Goal: Communication & Community: Answer question/provide support

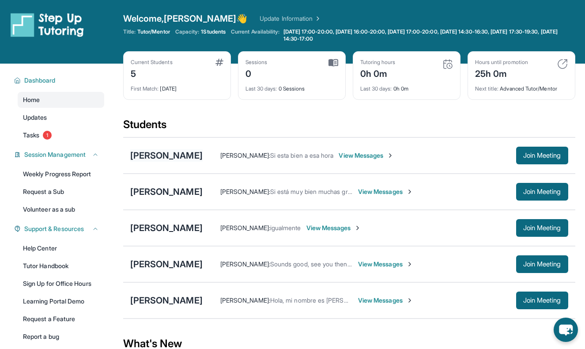
click at [174, 156] on div "[PERSON_NAME]" at bounding box center [166, 155] width 72 height 12
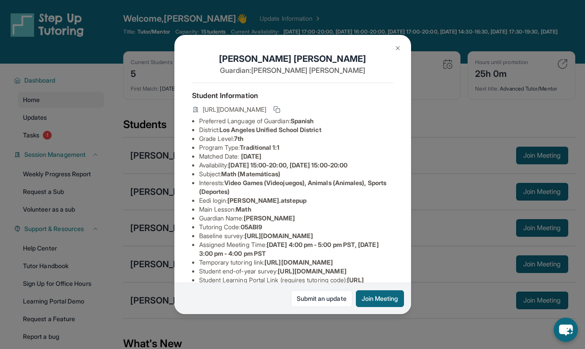
click at [399, 46] on img at bounding box center [397, 48] width 7 height 7
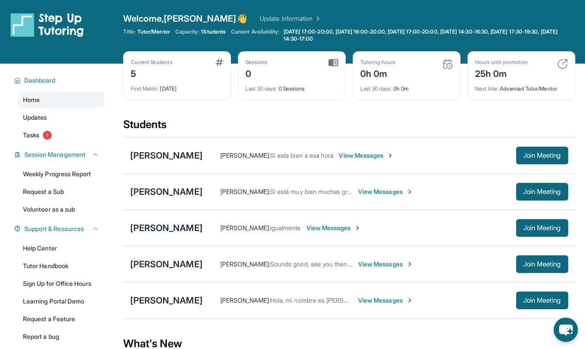
click at [162, 230] on div "[PERSON_NAME] [PERSON_NAME]" at bounding box center [166, 228] width 72 height 12
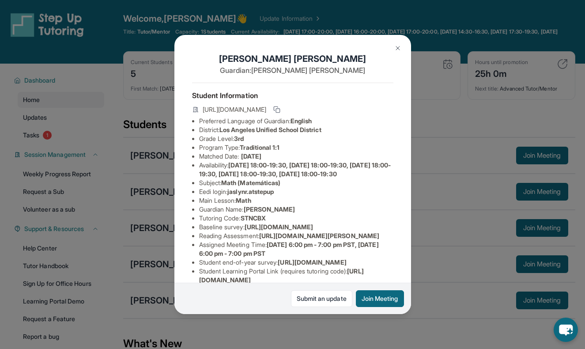
click at [399, 49] on img at bounding box center [397, 48] width 7 height 7
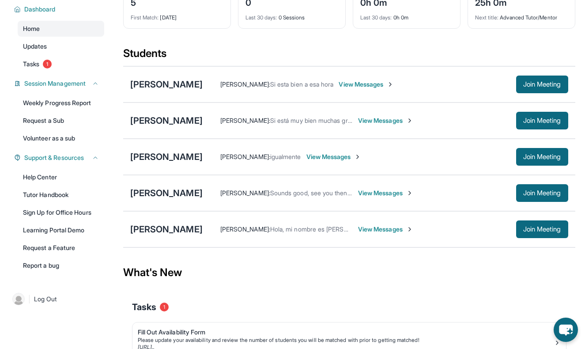
scroll to position [61, 0]
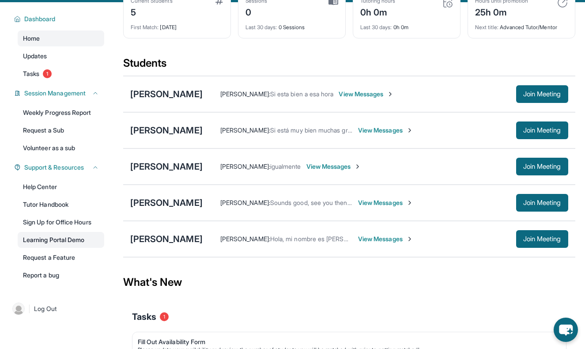
click at [58, 241] on link "Learning Portal Demo" at bounding box center [61, 240] width 87 height 16
click at [160, 167] on div "[PERSON_NAME]" at bounding box center [166, 166] width 72 height 12
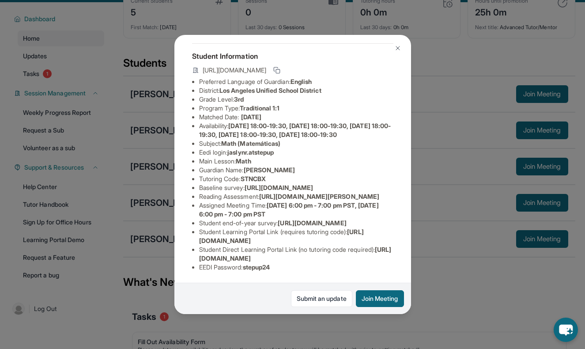
scroll to position [70, 0]
click at [394, 49] on img at bounding box center [397, 48] width 7 height 7
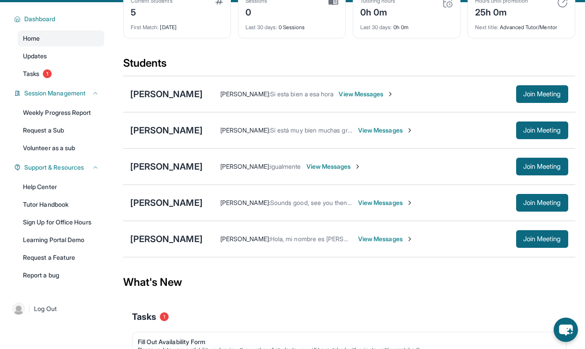
click at [362, 165] on span "View Messages" at bounding box center [333, 166] width 55 height 9
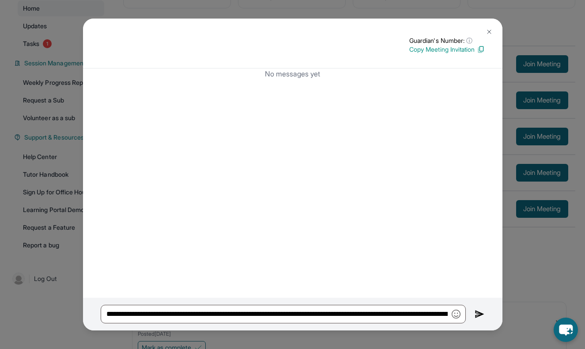
scroll to position [134, 0]
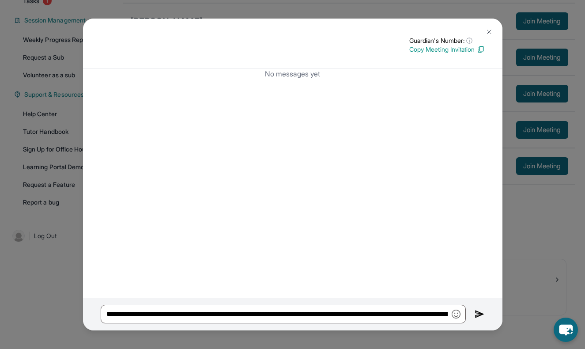
click at [479, 49] on img at bounding box center [481, 49] width 8 height 8
click at [489, 30] on img at bounding box center [489, 31] width 7 height 7
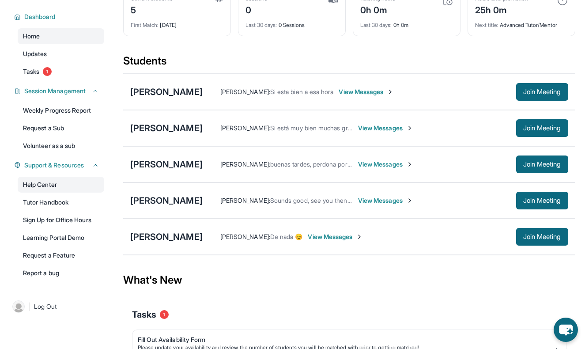
scroll to position [64, 0]
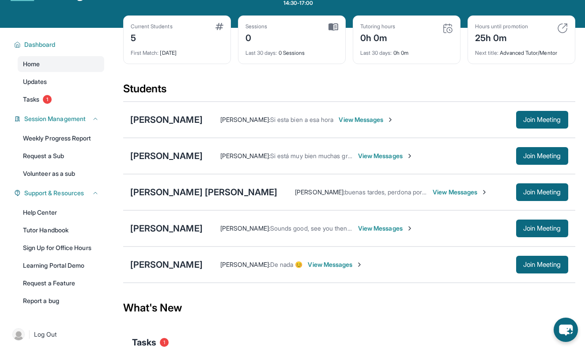
scroll to position [34, 0]
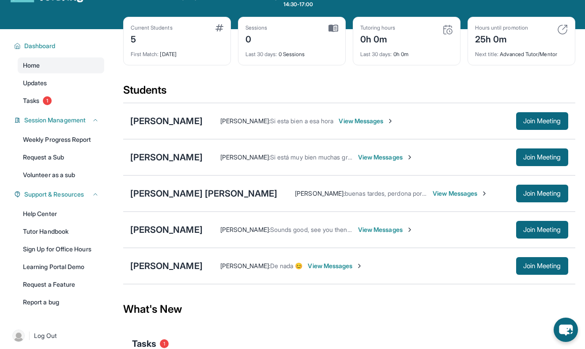
click at [433, 196] on span "View Messages" at bounding box center [460, 193] width 55 height 9
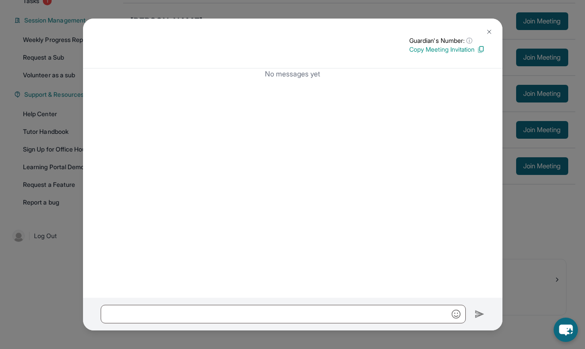
scroll to position [0, 0]
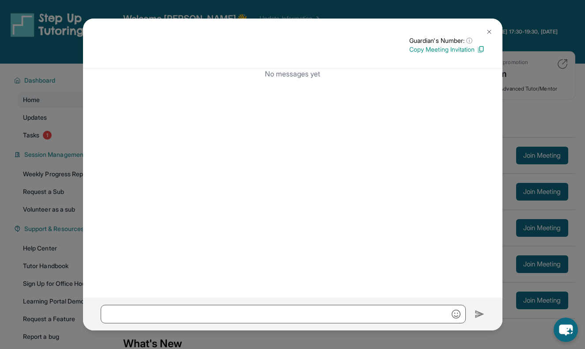
click at [488, 32] on img at bounding box center [489, 31] width 7 height 7
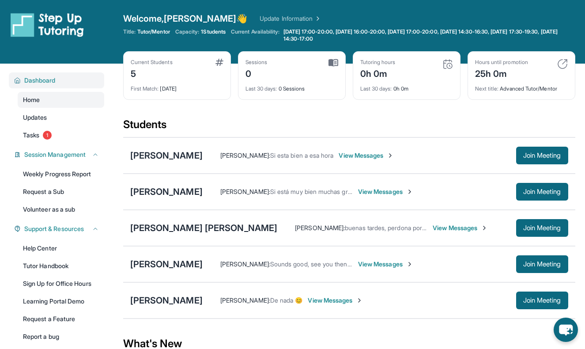
click at [41, 79] on span "Dashboard" at bounding box center [39, 80] width 31 height 9
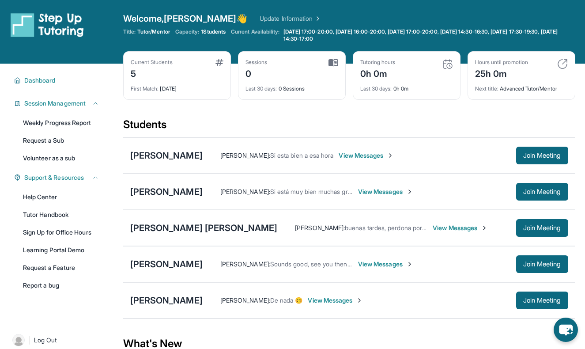
scroll to position [134, 0]
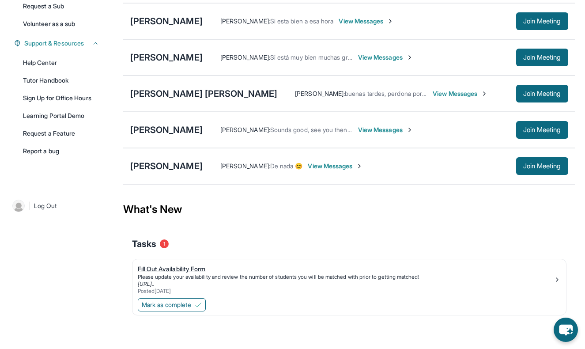
click at [174, 269] on div "Fill Out Availability Form" at bounding box center [346, 268] width 416 height 9
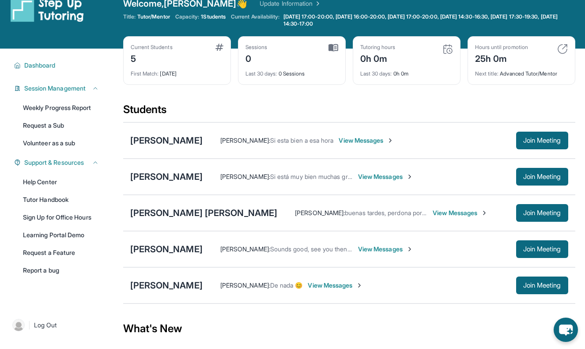
scroll to position [0, 0]
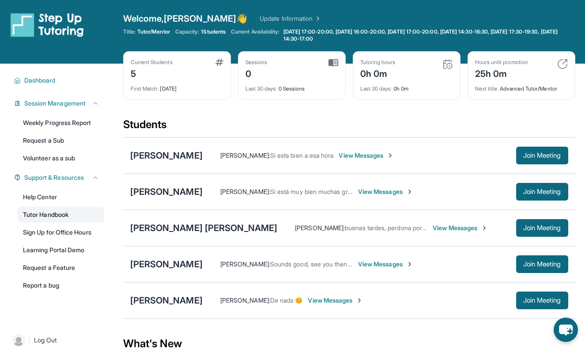
click at [42, 218] on link "Tutor Handbook" at bounding box center [61, 215] width 87 height 16
click at [173, 228] on div "[PERSON_NAME]" at bounding box center [203, 228] width 147 height 12
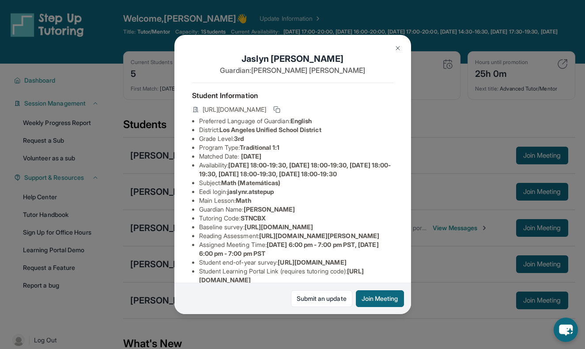
click at [257, 111] on span "[URL][DOMAIN_NAME]" at bounding box center [235, 109] width 64 height 9
click at [280, 107] on icon at bounding box center [276, 109] width 7 height 7
click at [311, 84] on div "Student Information https://student-portal.stepuptutoring.org/student/STNCBX Pr…" at bounding box center [292, 200] width 201 height 235
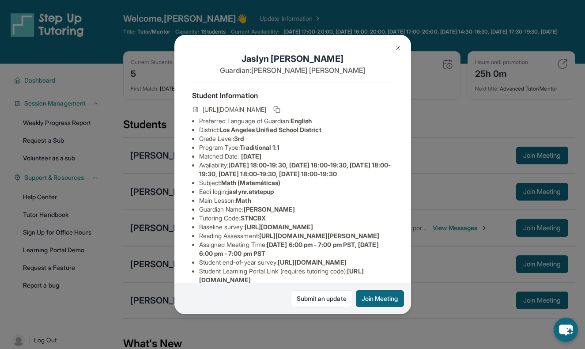
click at [399, 48] on img at bounding box center [397, 48] width 7 height 7
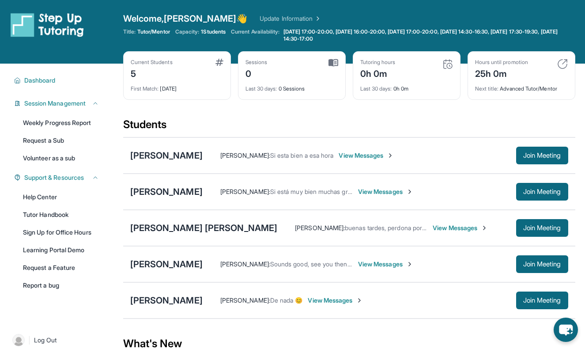
click at [389, 116] on div "Current Students 5 First Match : 2 days ago Sessions 0 Last 30 days : 0 Session…" at bounding box center [349, 84] width 452 height 66
click at [433, 230] on span "View Messages" at bounding box center [460, 227] width 55 height 9
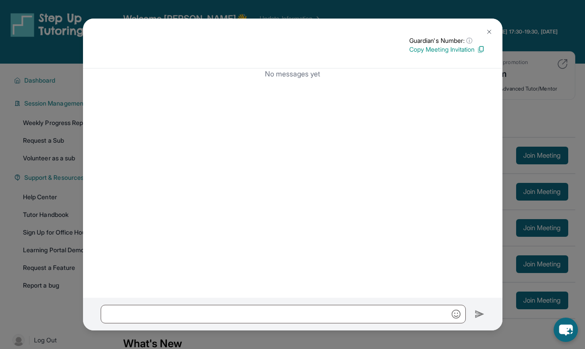
click at [491, 33] on img at bounding box center [489, 31] width 7 height 7
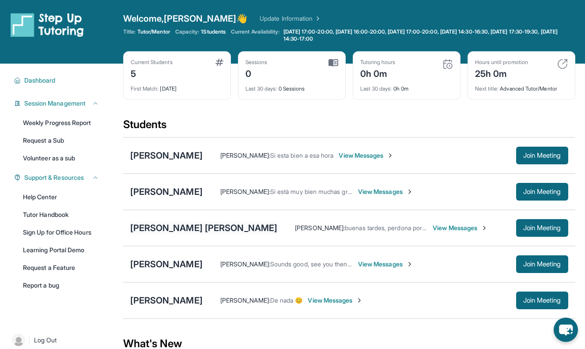
click at [163, 225] on div "[PERSON_NAME]" at bounding box center [203, 228] width 147 height 12
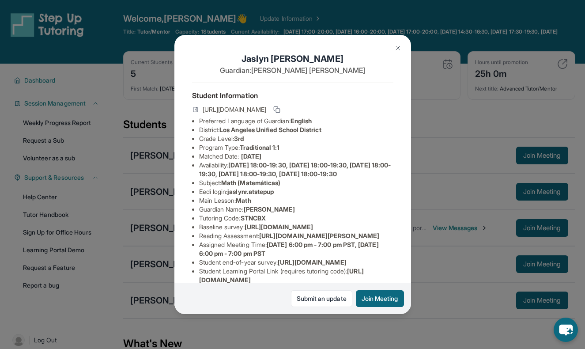
click at [396, 53] on button at bounding box center [398, 48] width 18 height 18
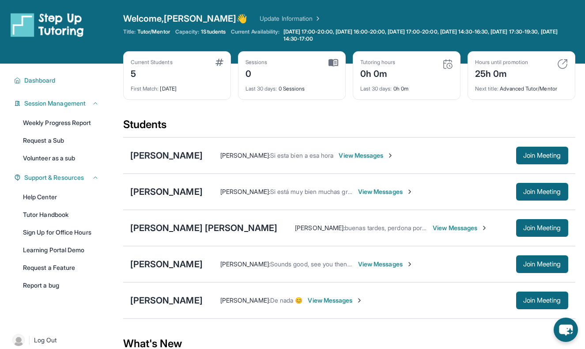
click at [360, 262] on span "View Messages" at bounding box center [385, 264] width 55 height 9
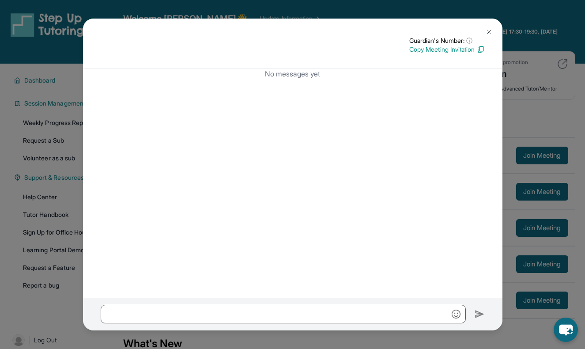
click at [488, 28] on img at bounding box center [489, 31] width 7 height 7
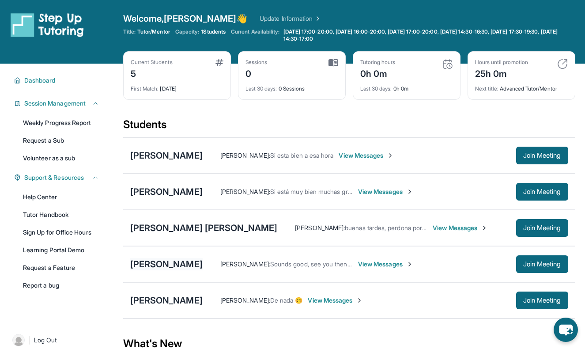
click at [165, 267] on div "[PERSON_NAME]" at bounding box center [166, 264] width 72 height 12
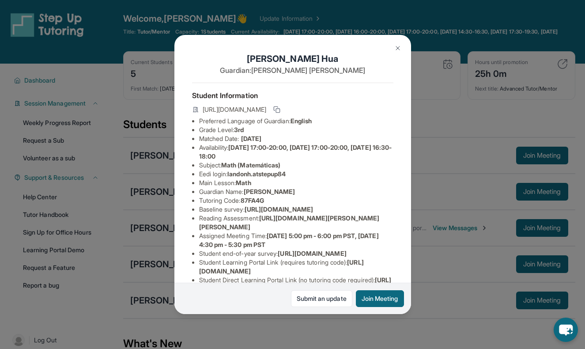
click at [396, 48] on img at bounding box center [397, 48] width 7 height 7
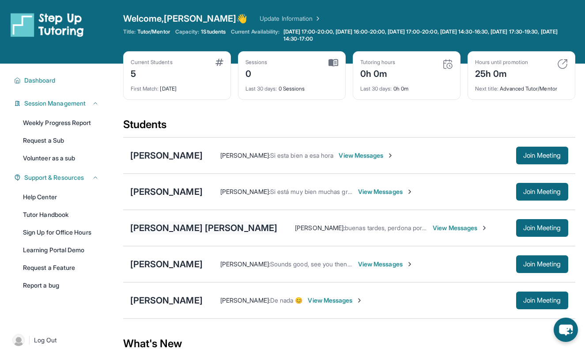
click at [174, 228] on div "[PERSON_NAME]" at bounding box center [203, 228] width 147 height 12
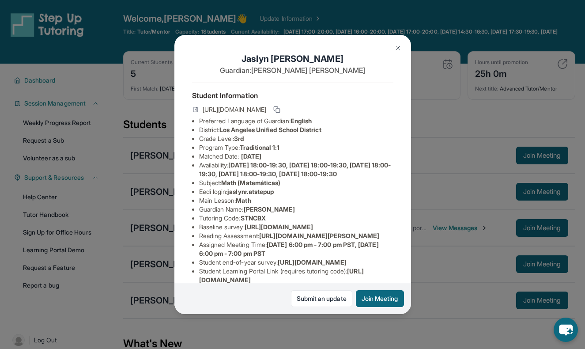
click at [398, 48] on img at bounding box center [397, 48] width 7 height 7
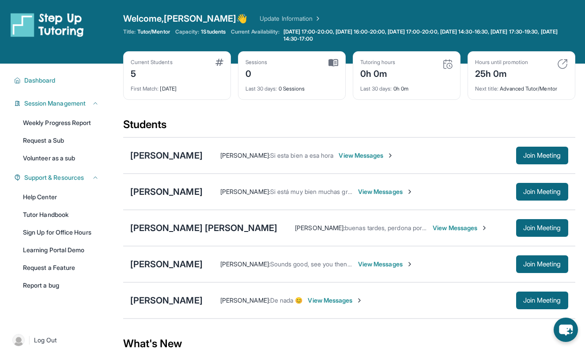
click at [332, 126] on div "Students" at bounding box center [349, 126] width 452 height 19
click at [433, 229] on span "View Messages" at bounding box center [460, 227] width 55 height 9
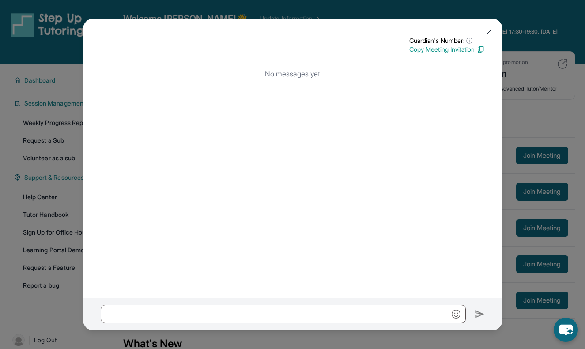
click at [491, 29] on img at bounding box center [489, 31] width 7 height 7
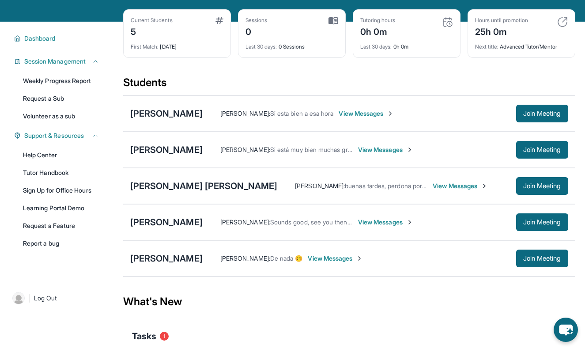
scroll to position [43, 0]
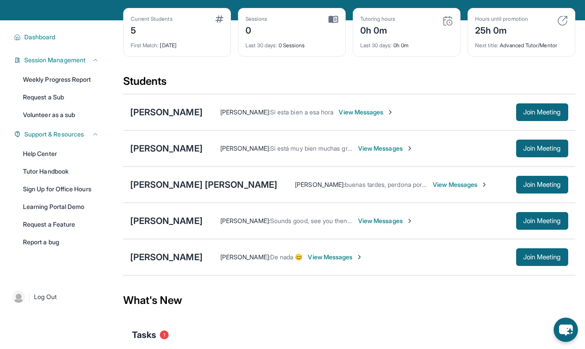
click at [227, 257] on span "Yenni Flores :" at bounding box center [245, 257] width 50 height 8
click at [173, 180] on div "[PERSON_NAME]" at bounding box center [203, 184] width 147 height 12
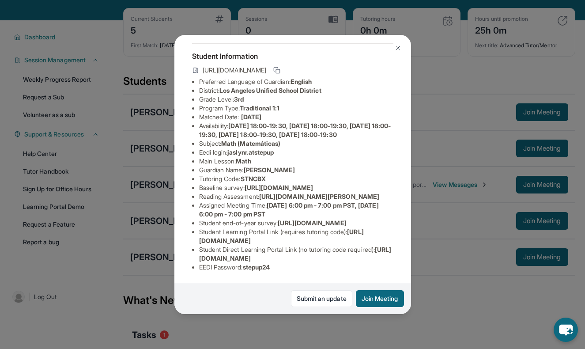
scroll to position [128, 0]
click at [318, 259] on span "[URL][DOMAIN_NAME]" at bounding box center [295, 253] width 193 height 16
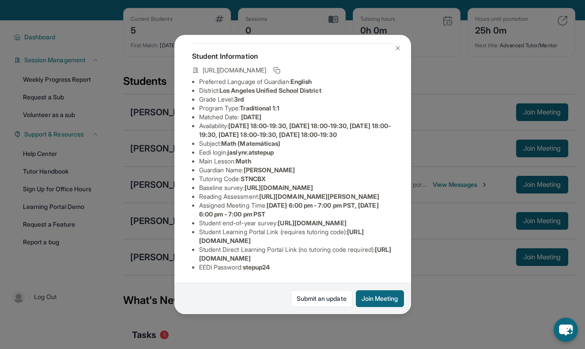
click at [318, 259] on span "[URL][DOMAIN_NAME]" at bounding box center [295, 253] width 193 height 16
click at [319, 259] on span "[URL][DOMAIN_NAME]" at bounding box center [295, 253] width 193 height 16
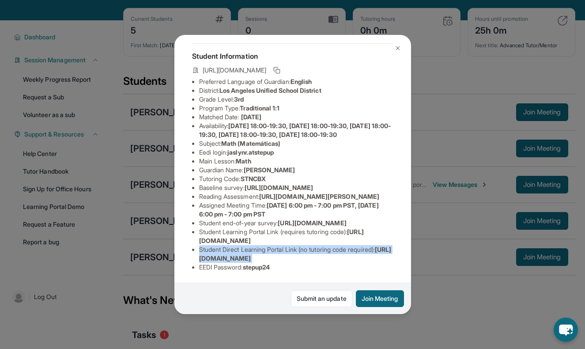
click at [319, 259] on span "[URL][DOMAIN_NAME]" at bounding box center [295, 253] width 193 height 16
click at [226, 256] on span "[URL][DOMAIN_NAME]" at bounding box center [295, 253] width 193 height 16
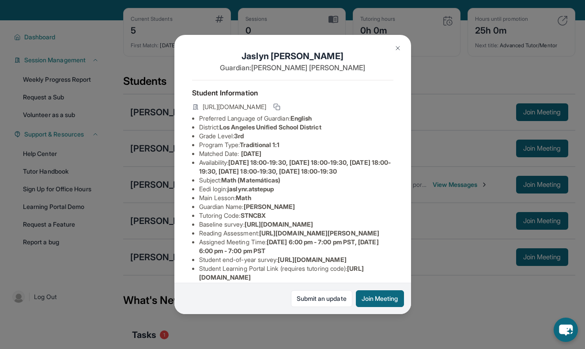
scroll to position [0, 0]
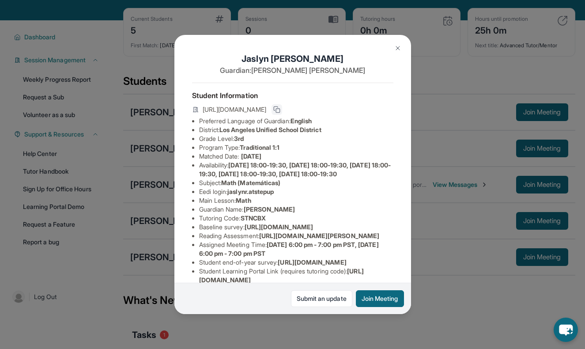
click at [282, 110] on button at bounding box center [277, 109] width 11 height 11
click at [400, 47] on img at bounding box center [397, 48] width 7 height 7
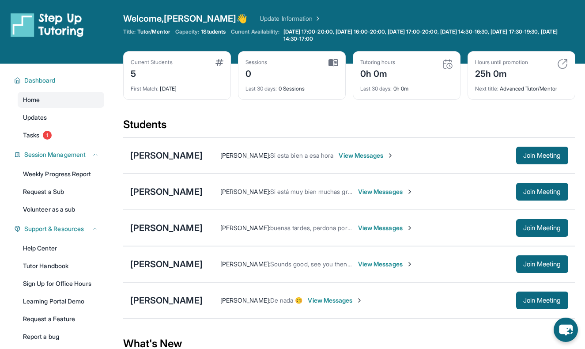
click at [401, 227] on span "View Messages" at bounding box center [385, 227] width 55 height 9
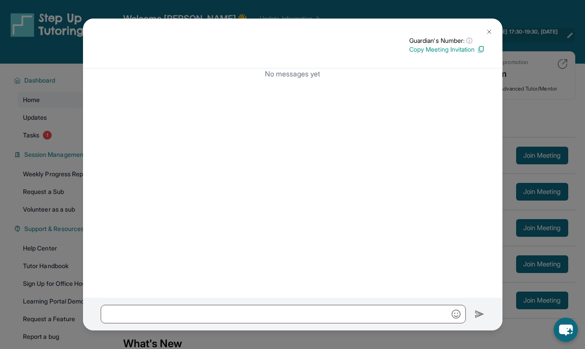
click at [486, 32] on img at bounding box center [489, 31] width 7 height 7
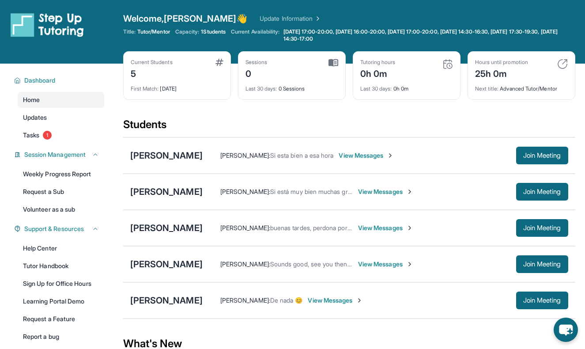
click at [411, 228] on span "View Messages" at bounding box center [385, 227] width 55 height 9
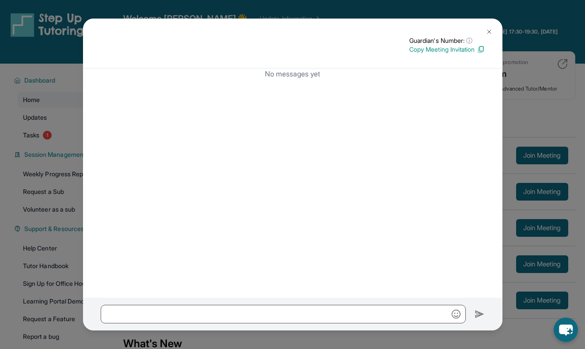
click at [472, 49] on p "Copy Meeting Invitation" at bounding box center [446, 49] width 75 height 9
click at [489, 28] on button at bounding box center [489, 32] width 18 height 18
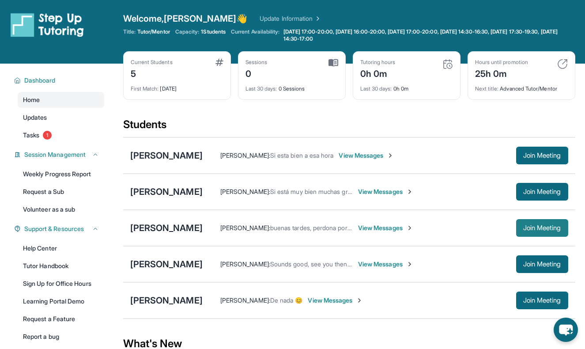
click at [536, 223] on button "Join Meeting" at bounding box center [542, 228] width 52 height 18
click at [150, 224] on div "[PERSON_NAME]" at bounding box center [166, 228] width 72 height 12
